Goal: Find specific page/section: Find specific page/section

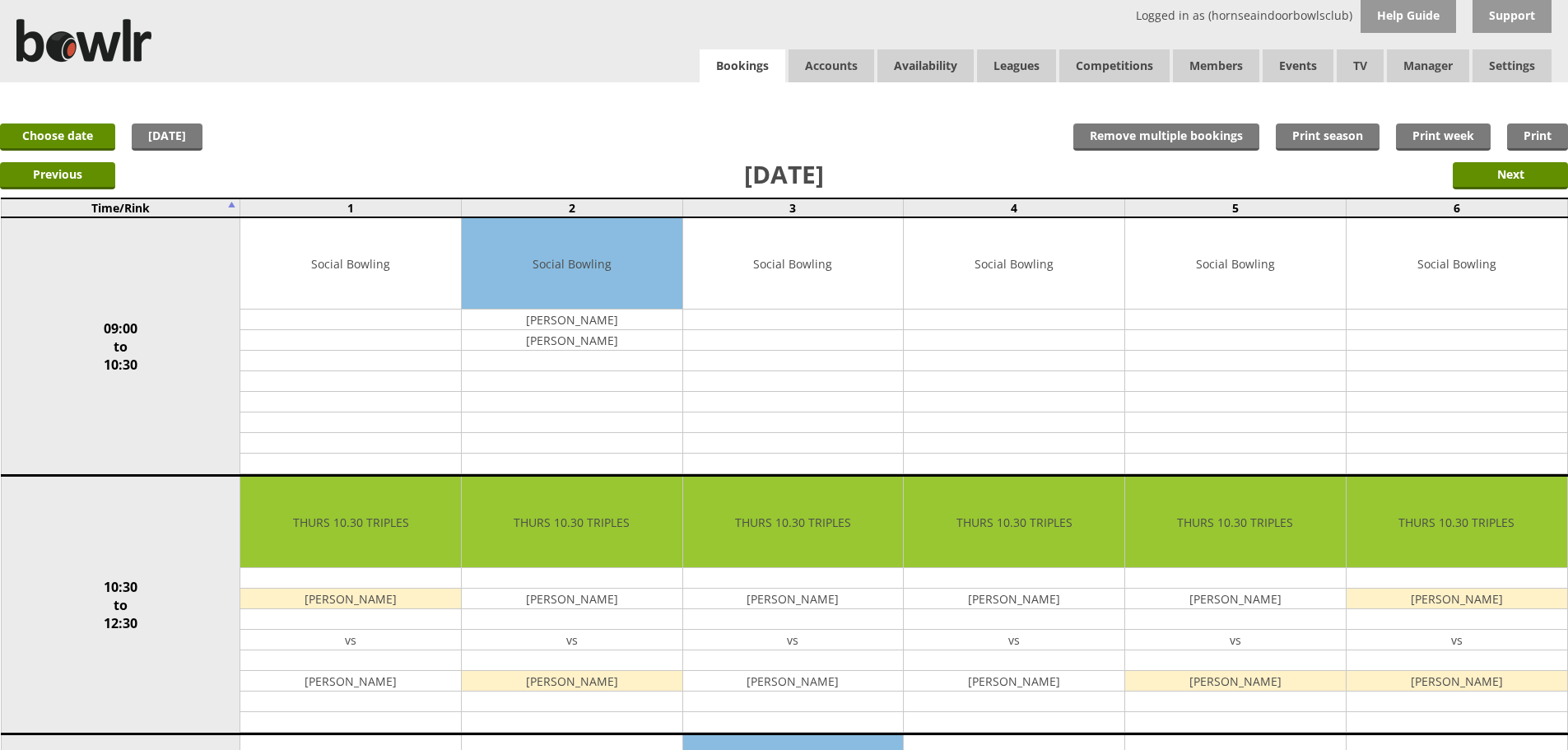
click at [743, 64] on link "Bookings" at bounding box center [742, 67] width 86 height 34
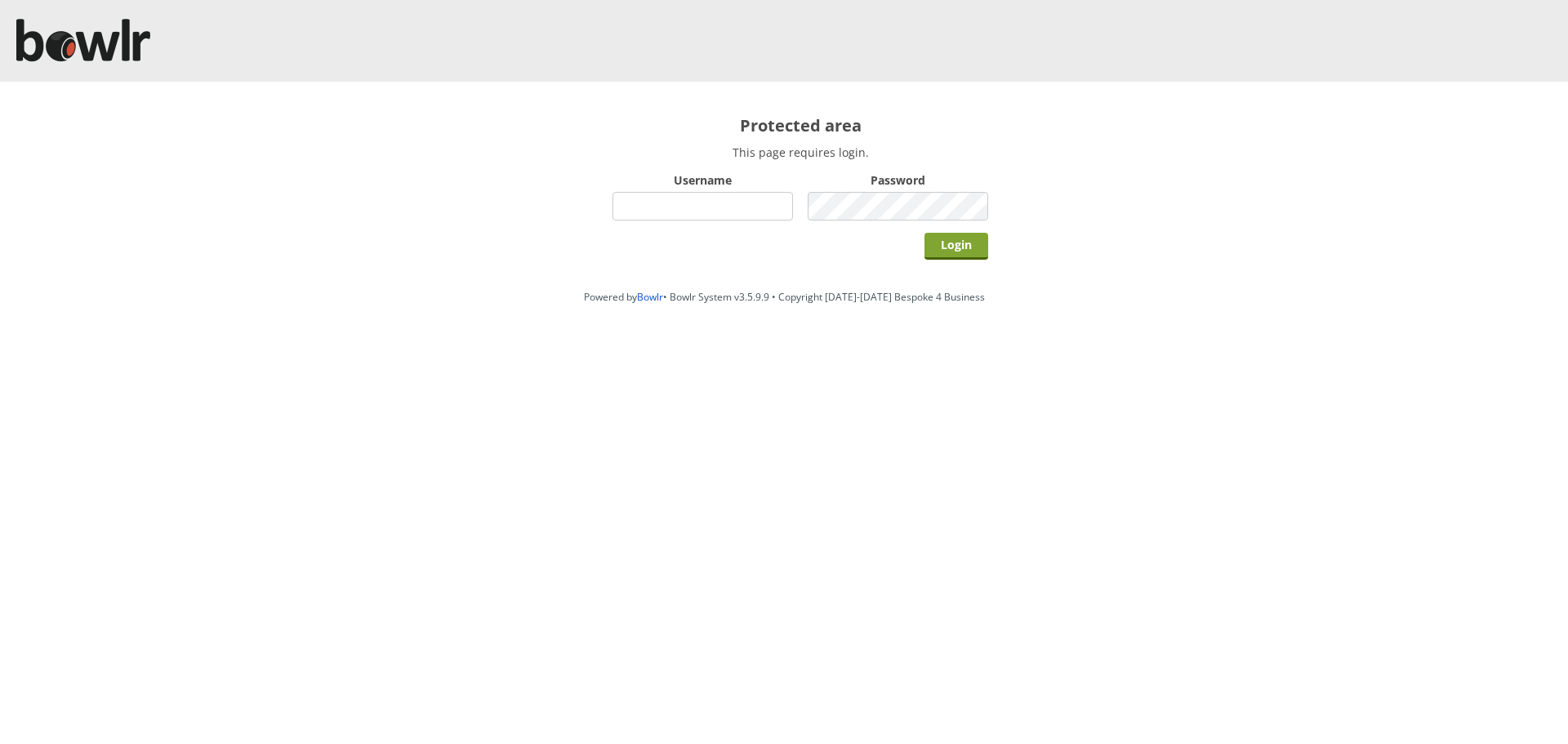
type input "hornseaindoorbowlsclub"
click at [932, 239] on input "Login" at bounding box center [956, 245] width 63 height 27
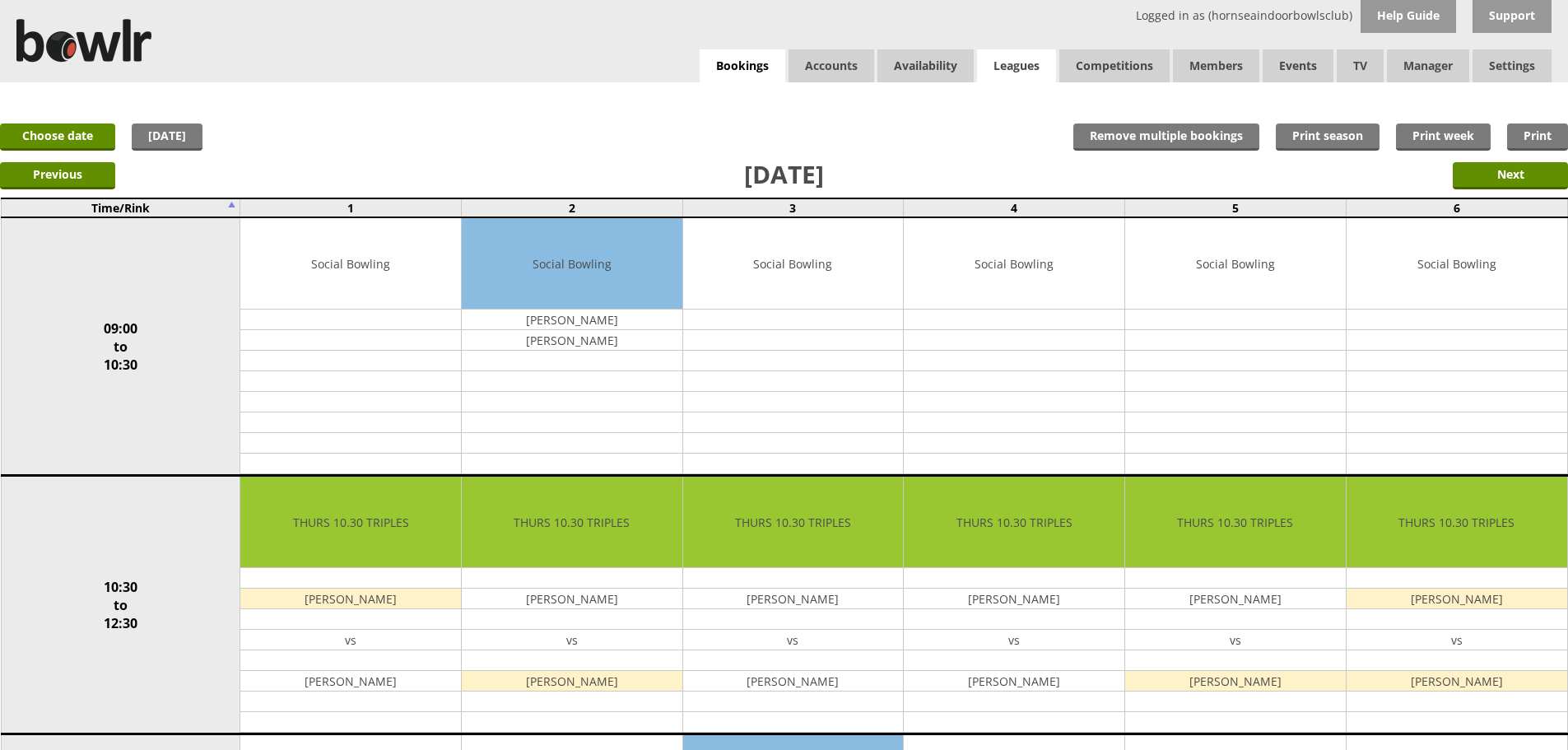
click at [1039, 68] on link "Leagues" at bounding box center [1016, 66] width 79 height 33
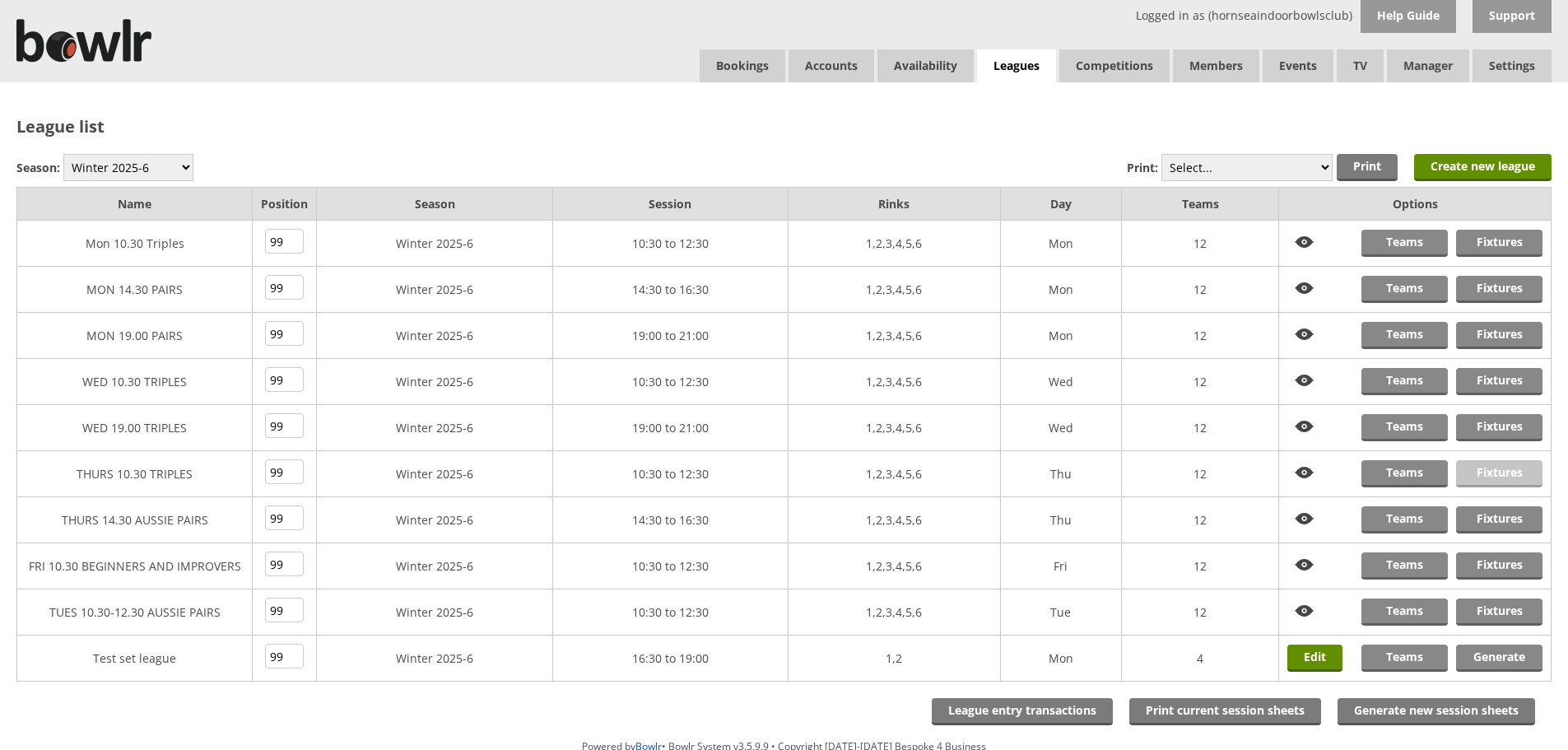
click at [1474, 478] on link "Fixtures" at bounding box center [1499, 473] width 87 height 27
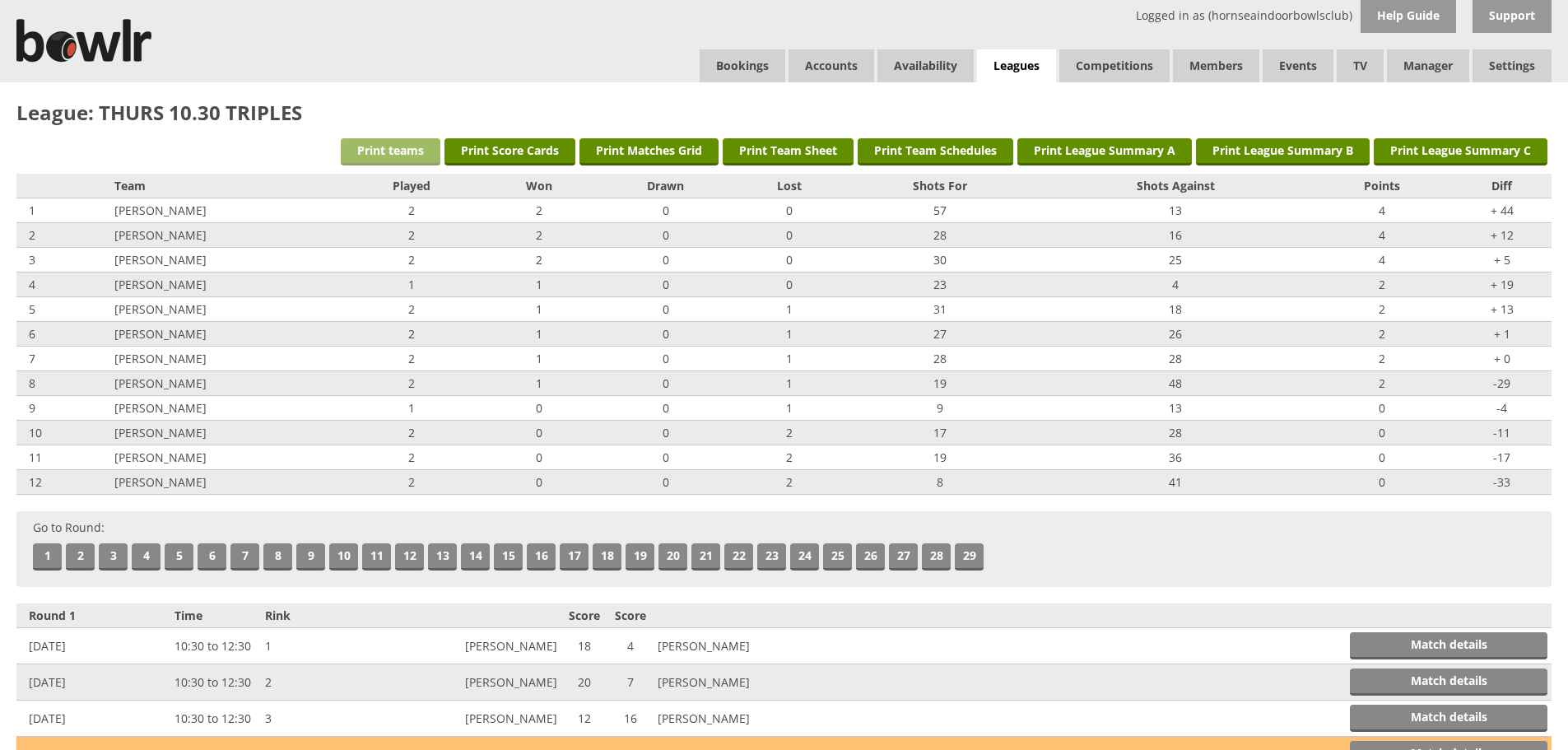
click at [404, 145] on link "Print teams" at bounding box center [391, 152] width 100 height 27
click at [874, 152] on link "Print Team Schedules" at bounding box center [936, 152] width 156 height 27
click at [732, 64] on link "Bookings" at bounding box center [742, 66] width 86 height 33
